Goal: Information Seeking & Learning: Learn about a topic

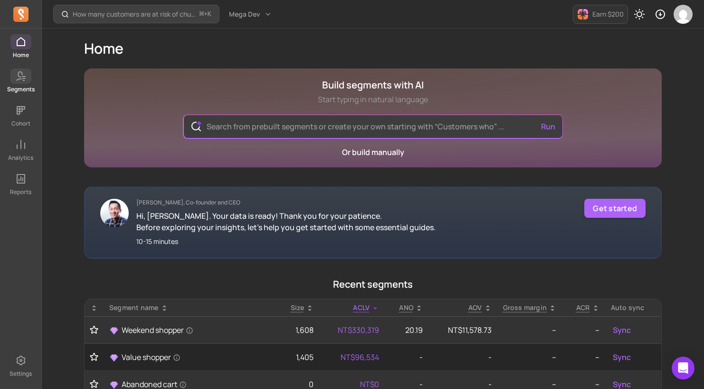
click at [25, 76] on icon at bounding box center [20, 75] width 11 height 11
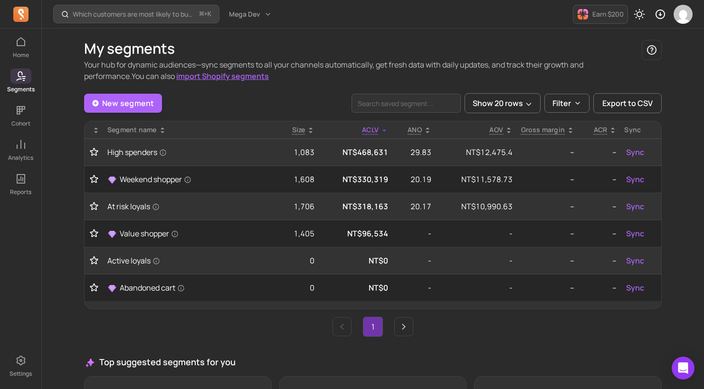
click at [17, 124] on p "Cohort" at bounding box center [20, 124] width 19 height 8
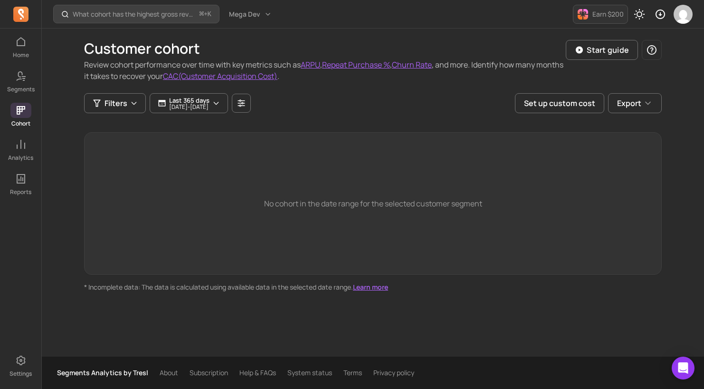
click at [201, 107] on p "[DATE] - [DATE]" at bounding box center [189, 107] width 40 height 6
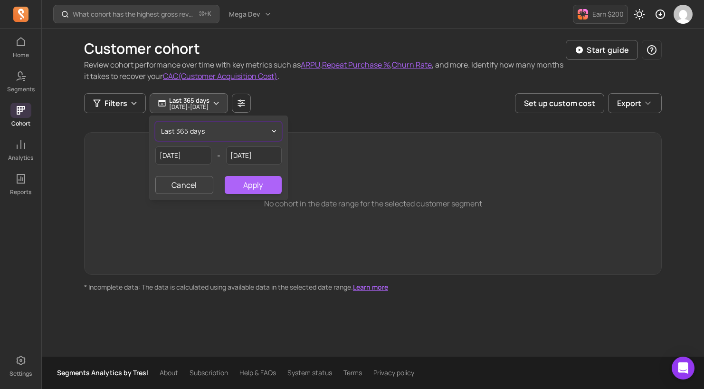
drag, startPoint x: 25, startPoint y: 76, endPoint x: 217, endPoint y: 129, distance: 199.2
click at [217, 129] on button "last 365 days" at bounding box center [218, 131] width 126 height 19
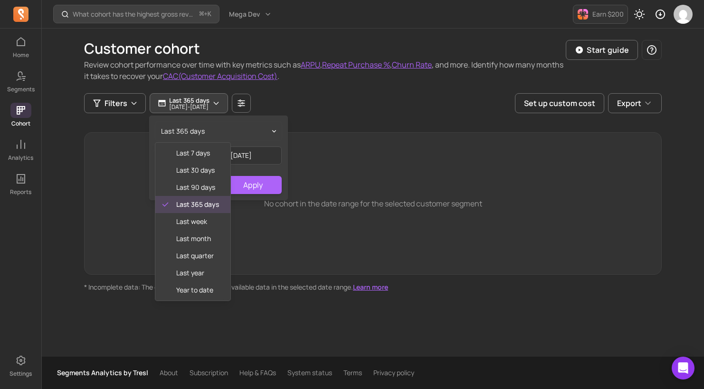
click at [326, 113] on div "Customer cohort Review cohort performance over time with key metrics such as AR…" at bounding box center [373, 160] width 578 height 263
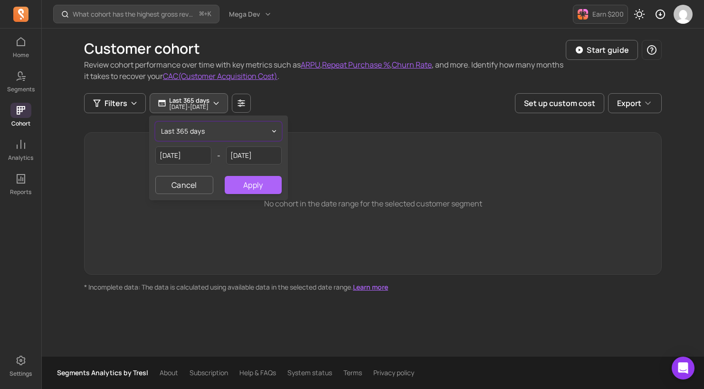
click at [210, 106] on p "[DATE] - [DATE]" at bounding box center [189, 107] width 40 height 6
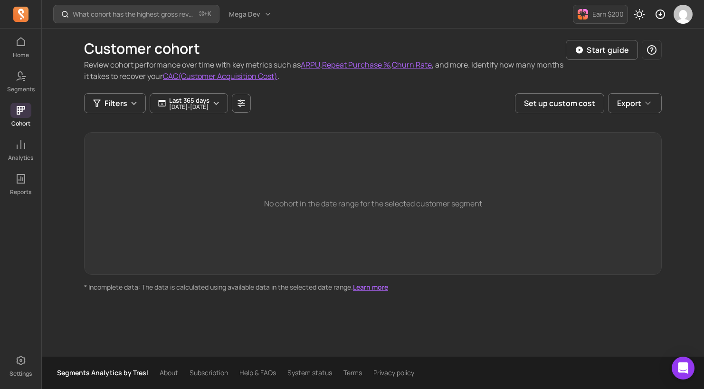
click at [210, 106] on p "[DATE] - [DATE]" at bounding box center [189, 107] width 40 height 6
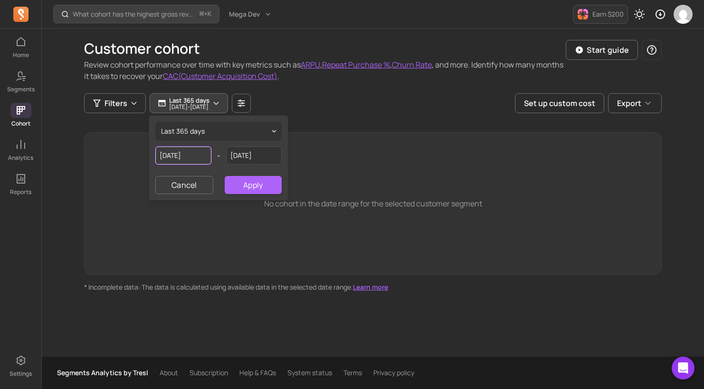
drag, startPoint x: 217, startPoint y: 129, endPoint x: 182, endPoint y: 151, distance: 41.4
click at [182, 151] on input "[DATE]" at bounding box center [183, 155] width 56 height 18
select select "2024"
select select "October"
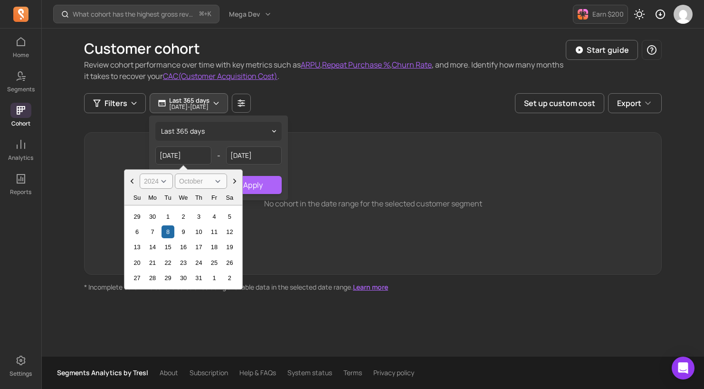
drag, startPoint x: 182, startPoint y: 151, endPoint x: 158, endPoint y: 184, distance: 41.2
click at [158, 184] on select "2000 2001 2002 2003 2004 2005 2006 2007 2008 2009 2010 2011 2012 2013 2014 2015…" at bounding box center [156, 181] width 33 height 15
select select "2023"
click at [140, 174] on select "2000 2001 2002 2003 2004 2005 2006 2007 2008 2009 2010 2011 2012 2013 2014 2015…" at bounding box center [156, 181] width 33 height 15
click at [259, 165] on div "last 365 days 2024-10-[DATE] 2000 2001 2002 2003 2004 2005 2006 2007 2008 2009 …" at bounding box center [219, 158] width 138 height 84
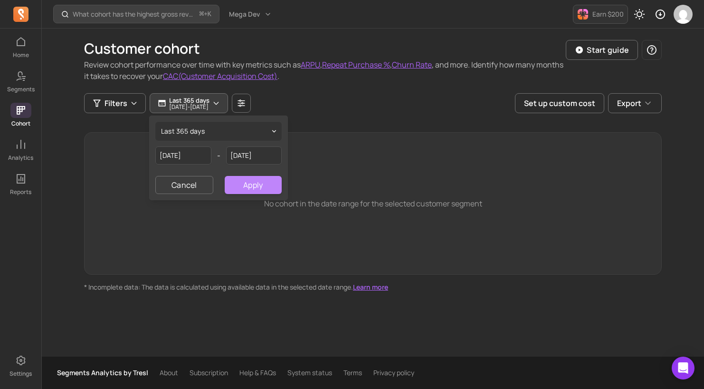
click at [252, 184] on button "Apply" at bounding box center [253, 185] width 57 height 18
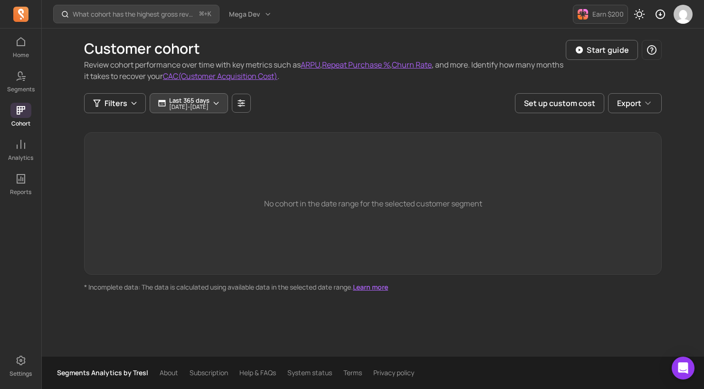
click at [228, 103] on button "Last 365 days [DATE] - [DATE]" at bounding box center [189, 103] width 78 height 20
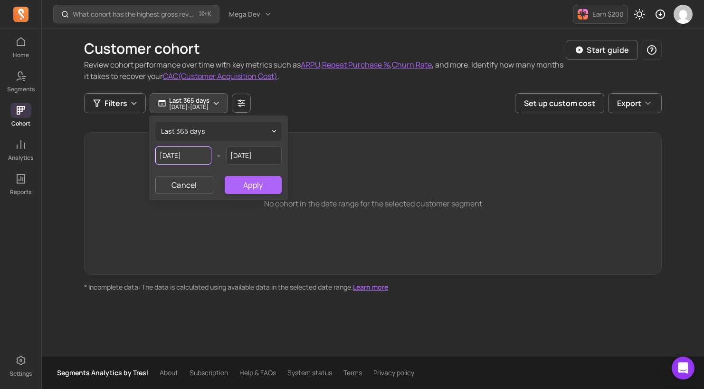
click at [186, 154] on input "[DATE]" at bounding box center [183, 155] width 56 height 18
select select "2024"
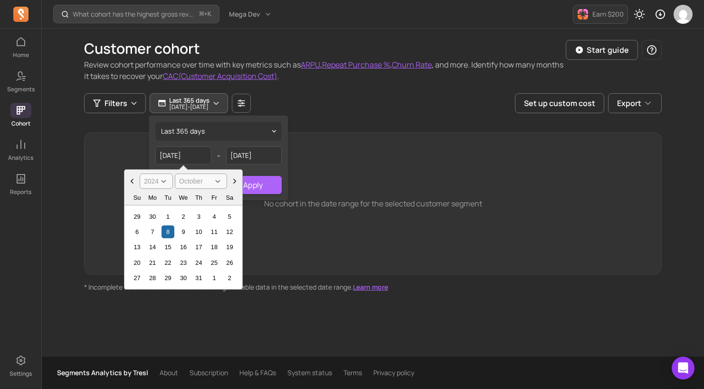
click at [135, 181] on icon "Choose Date" at bounding box center [132, 181] width 10 height 10
select select "September"
click at [160, 182] on select "2000 2001 2002 2003 2004 2005 2006 2007 2008 2009 2010 2011 2012 2013 2014 2015…" at bounding box center [156, 181] width 33 height 15
select select "2023"
click at [140, 174] on select "2000 2001 2002 2003 2004 2005 2006 2007 2008 2009 2010 2011 2012 2013 2014 2015…" at bounding box center [156, 181] width 33 height 15
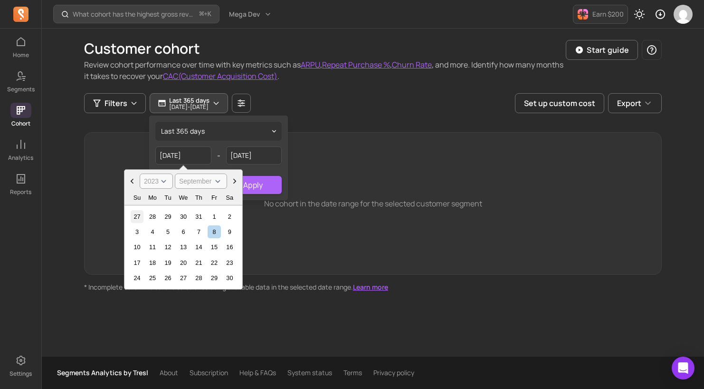
click at [139, 216] on div "27" at bounding box center [137, 216] width 13 height 13
type input "[DATE]"
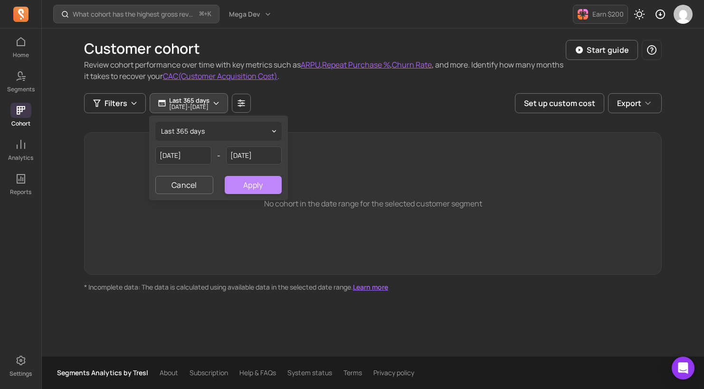
click at [256, 185] on button "Apply" at bounding box center [253, 185] width 57 height 18
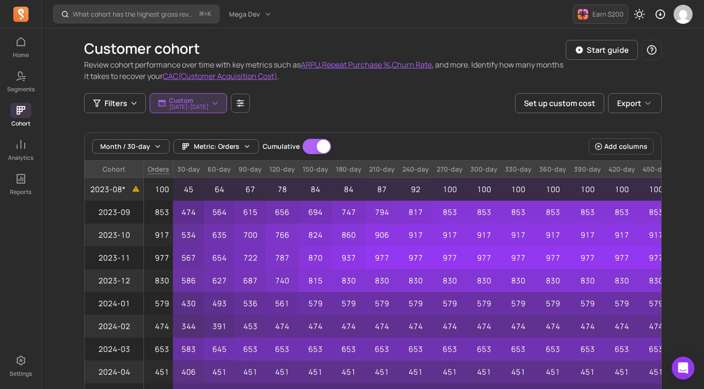
scroll to position [86, 0]
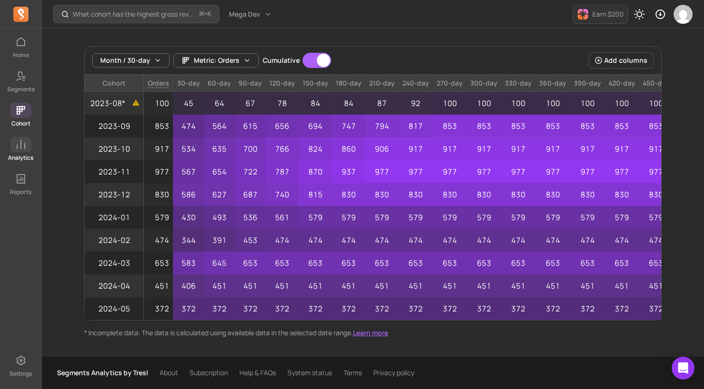
click at [21, 150] on span at bounding box center [20, 144] width 21 height 15
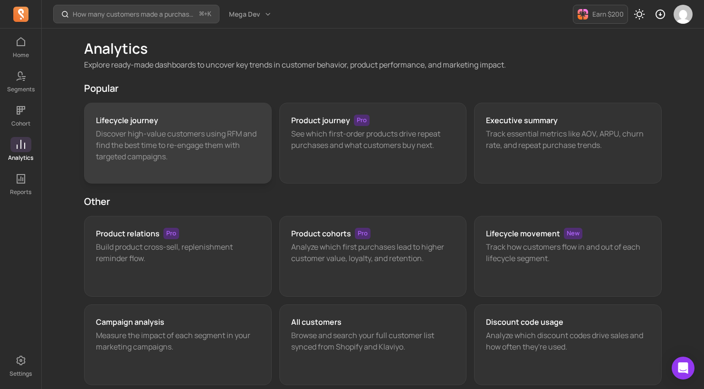
click at [181, 133] on p "Discover high-value customers using RFM and find the best time to re-engage the…" at bounding box center [178, 145] width 164 height 34
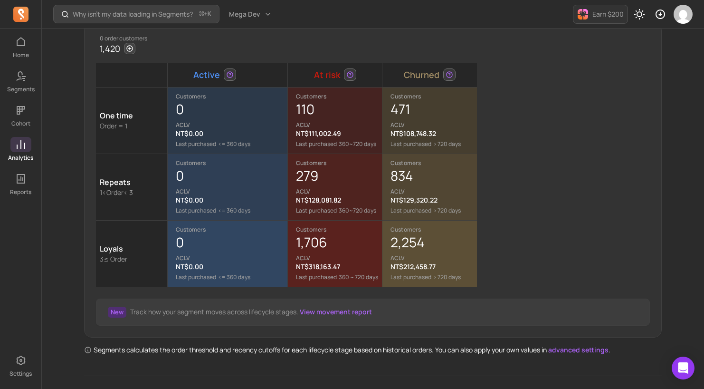
scroll to position [129, 0]
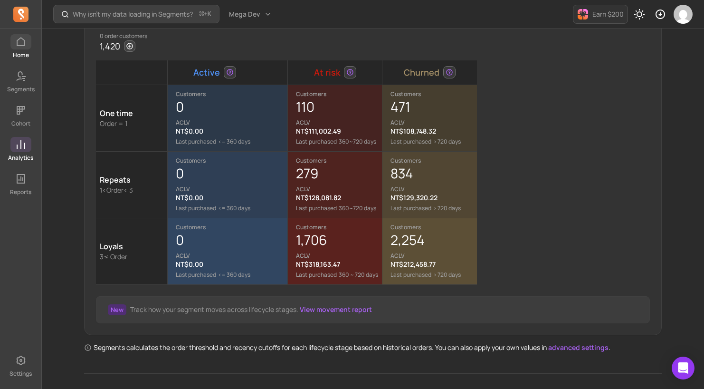
click at [13, 44] on span at bounding box center [20, 41] width 21 height 15
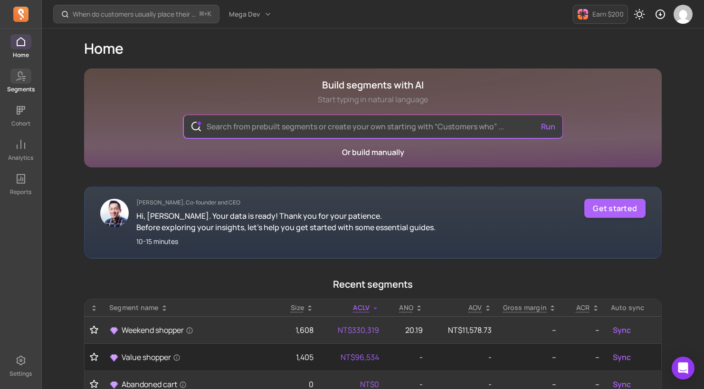
click at [21, 84] on link "Segments" at bounding box center [20, 80] width 41 height 25
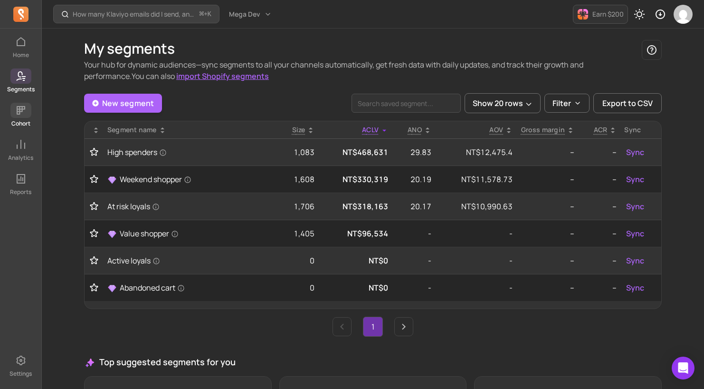
click at [26, 108] on span at bounding box center [20, 110] width 21 height 15
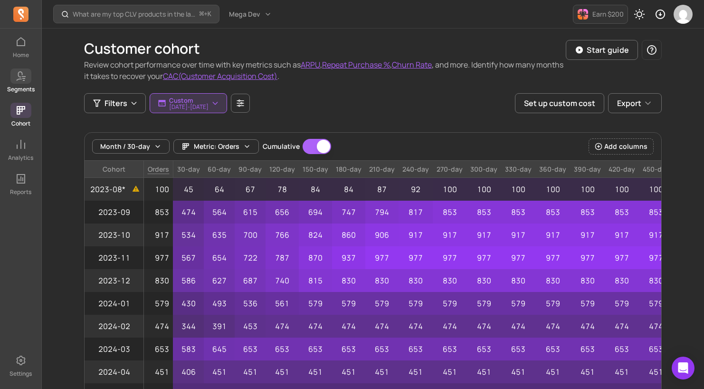
click at [23, 83] on span at bounding box center [20, 75] width 21 height 15
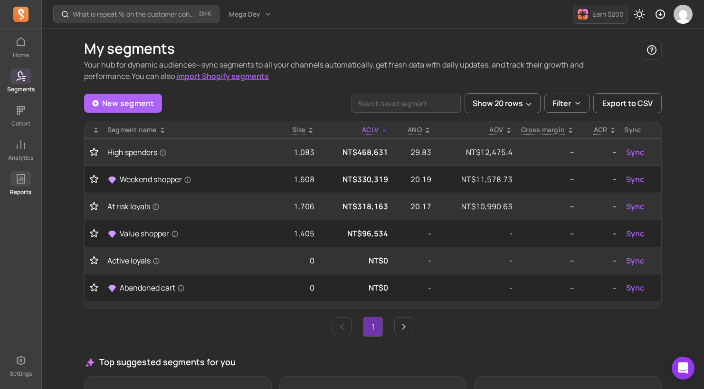
click at [25, 180] on icon at bounding box center [21, 179] width 9 height 10
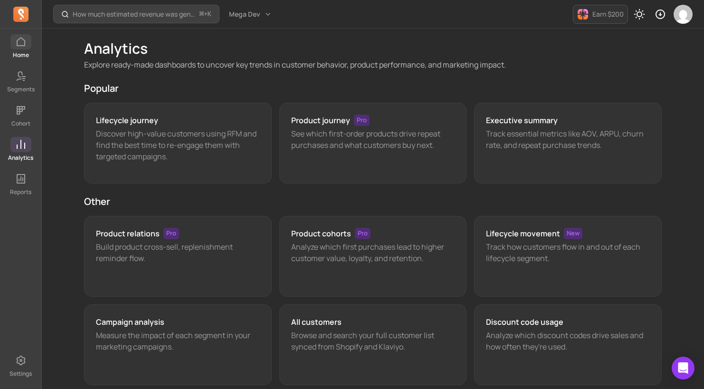
click at [10, 52] on link "Home" at bounding box center [20, 46] width 41 height 25
